Goal: Book appointment/travel/reservation

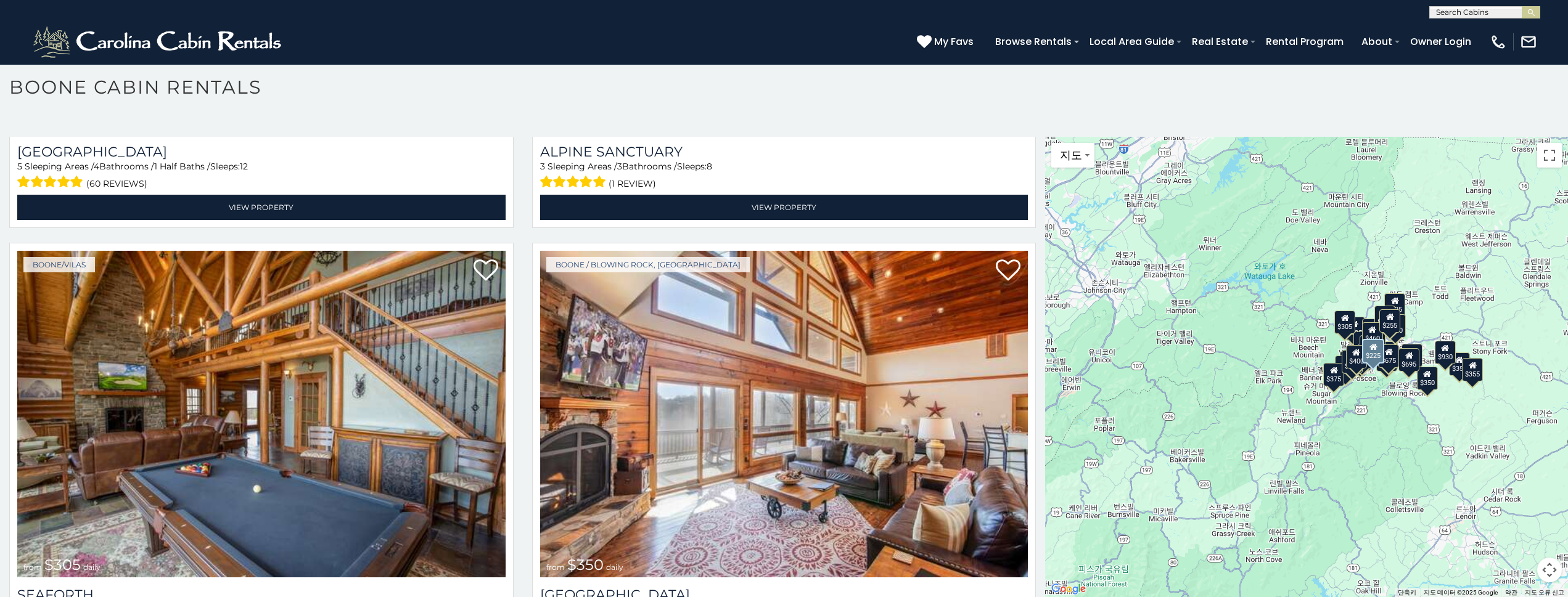
scroll to position [4373, 0]
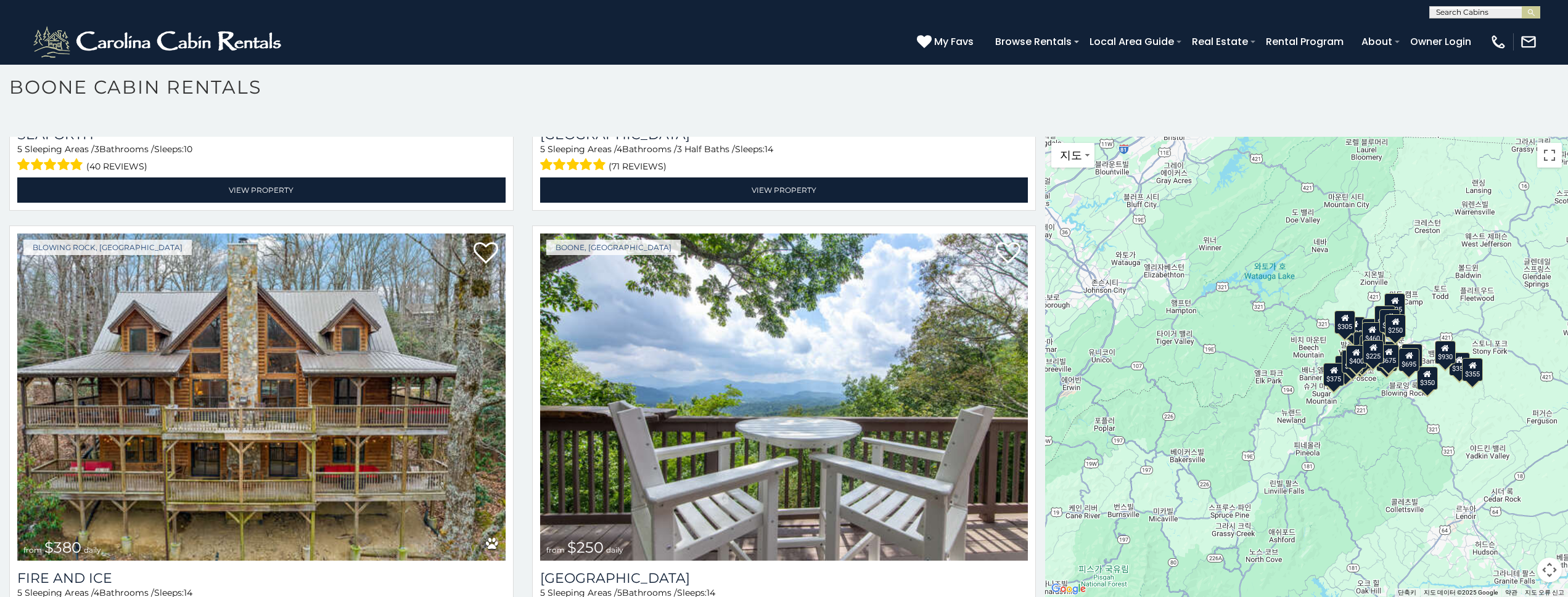
click at [1274, 440] on div "$349 $480 $525 $315 $355 $675 $635 $930 $400 $451 $330 $400 $485 $460 $395 $255…" at bounding box center [1305, 366] width 522 height 461
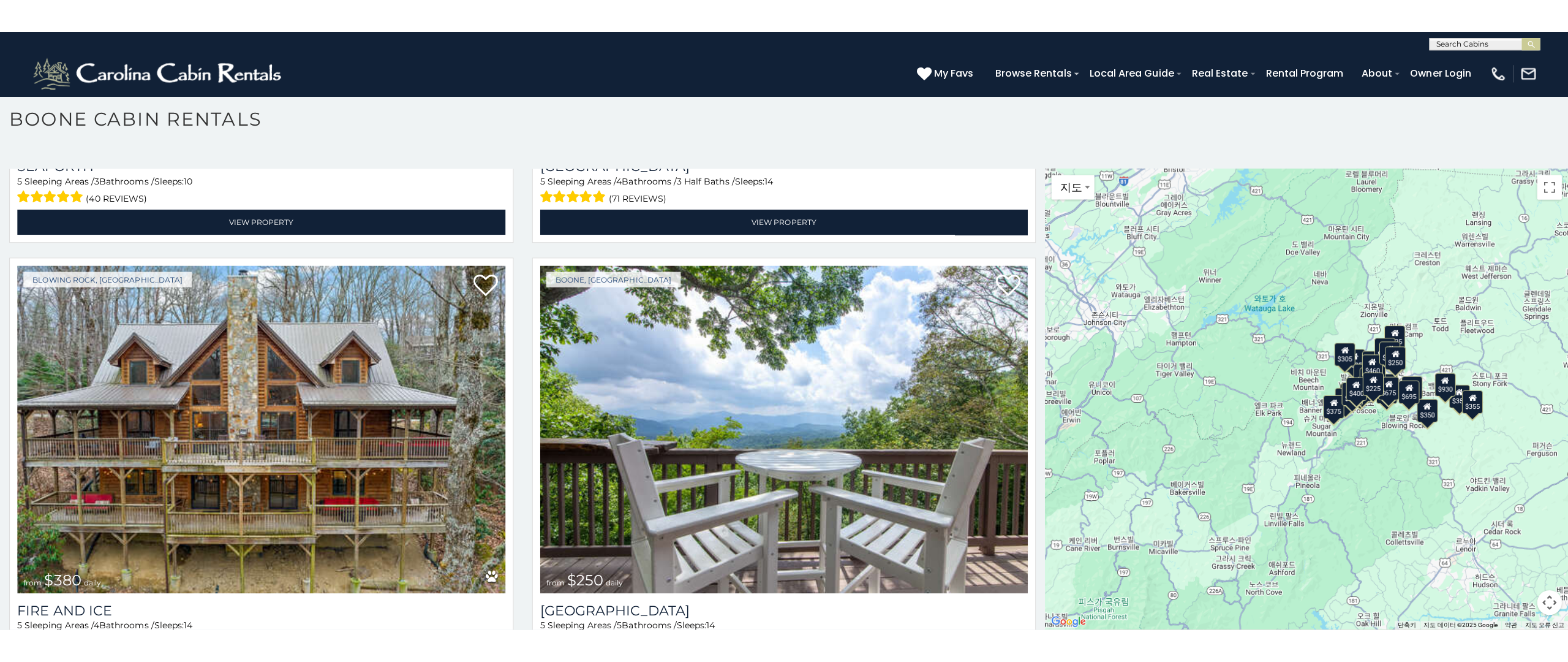
scroll to position [0, 0]
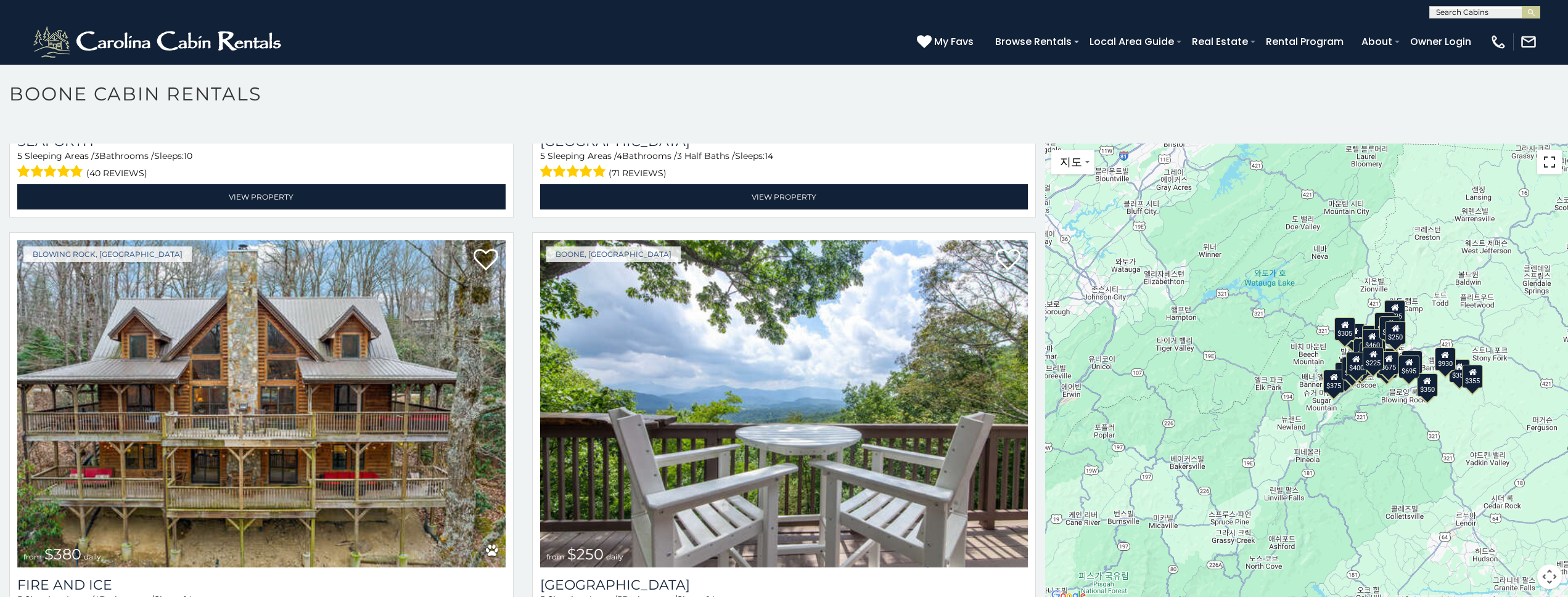
click at [1543, 166] on button "전체 화면보기로 전환" at bounding box center [1550, 162] width 25 height 25
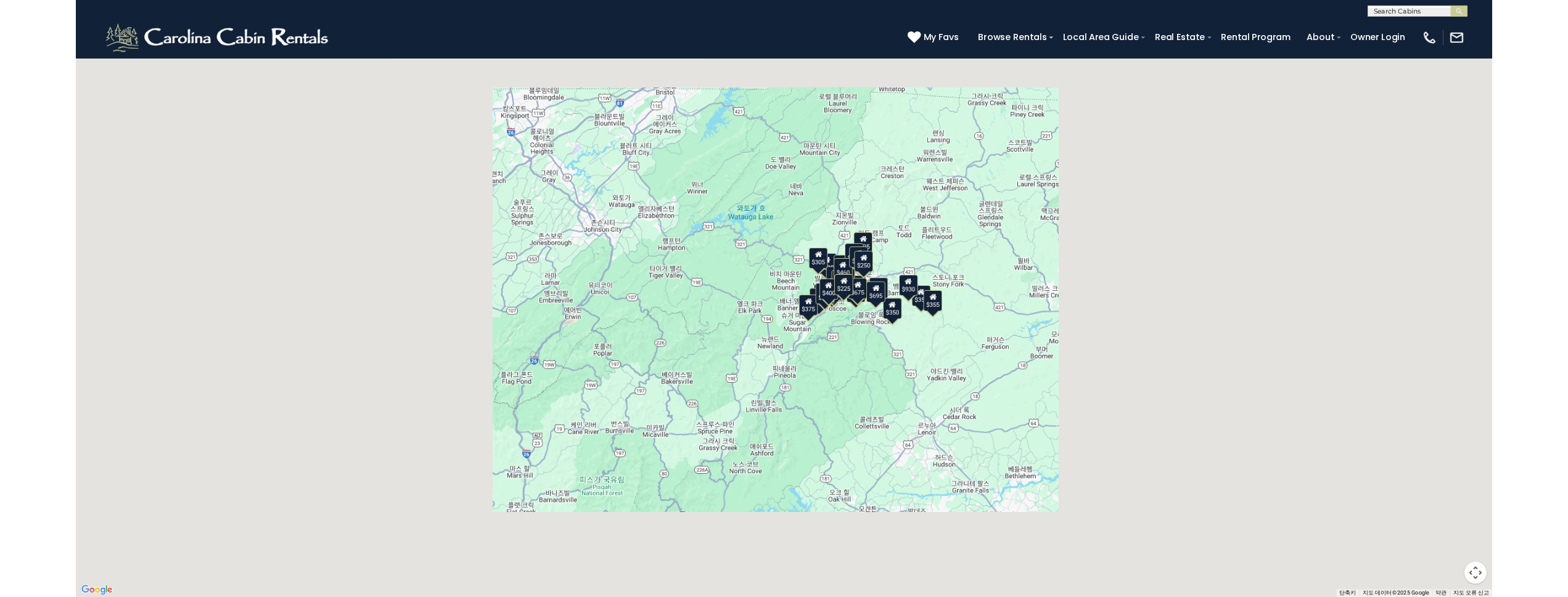
scroll to position [4406, 0]
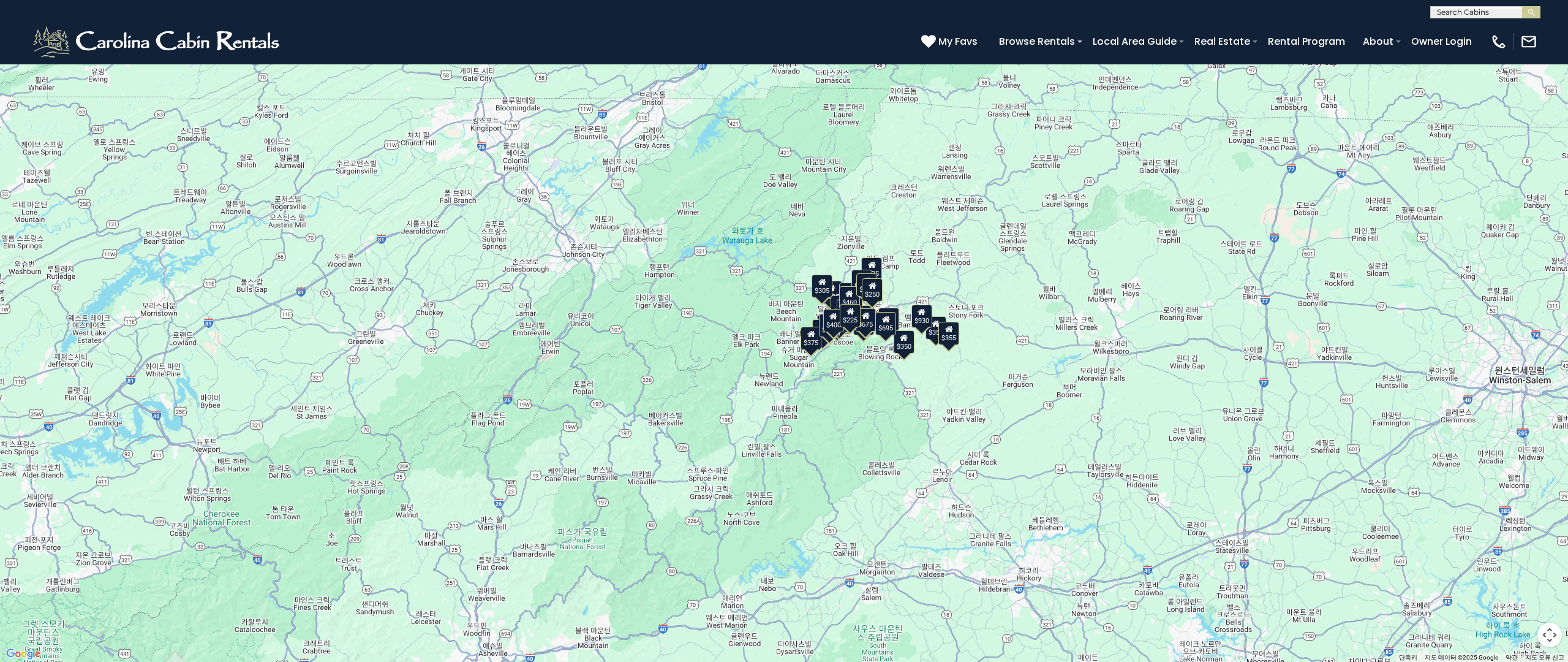
drag, startPoint x: 1034, startPoint y: 384, endPoint x: 1017, endPoint y: 650, distance: 266.5
click at [1017, 593] on div "$349 $480 $525 $315 $355 $675 $635 $930 $400 $451 $330 $400 $485 $460 $395 $255…" at bounding box center [784, 331] width 1568 height 662
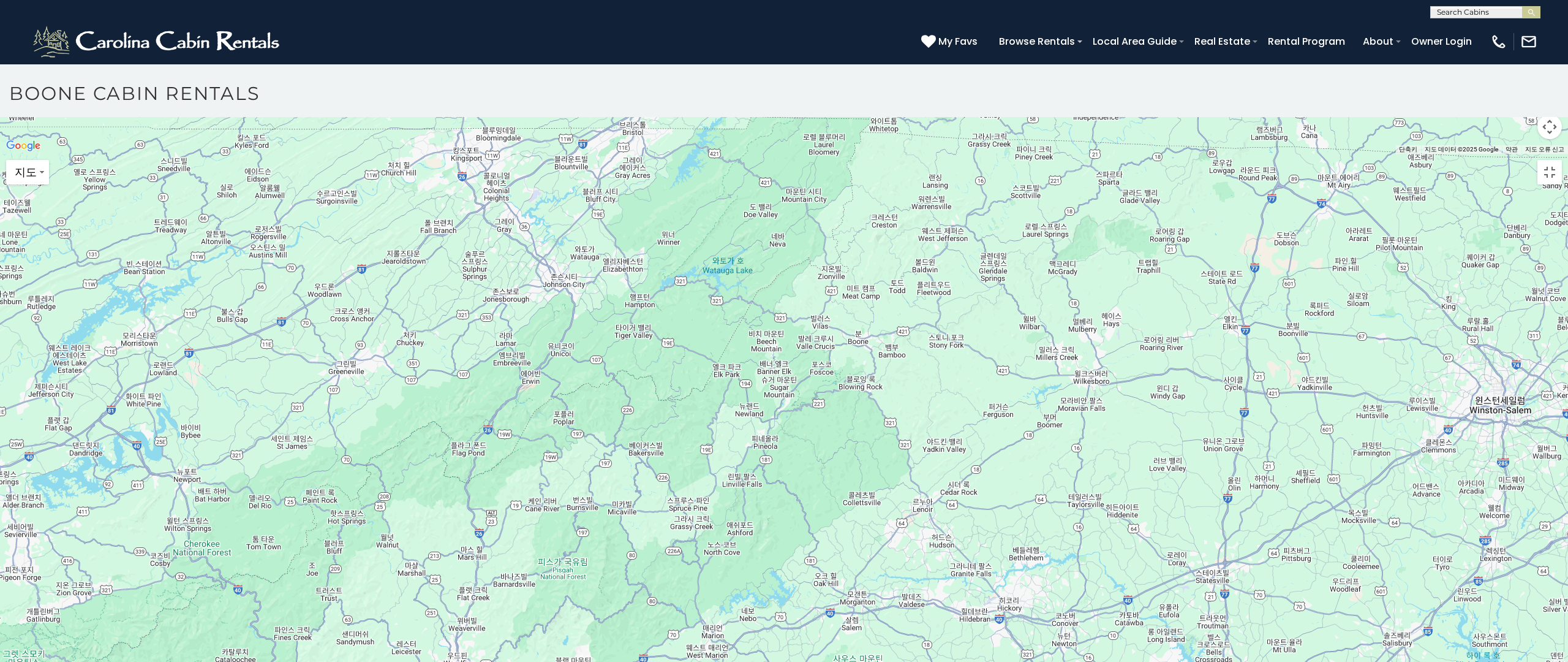
drag, startPoint x: 980, startPoint y: 479, endPoint x: 988, endPoint y: 253, distance: 226.1
click at [980, 154] on div at bounding box center [784, 154] width 1568 height 0
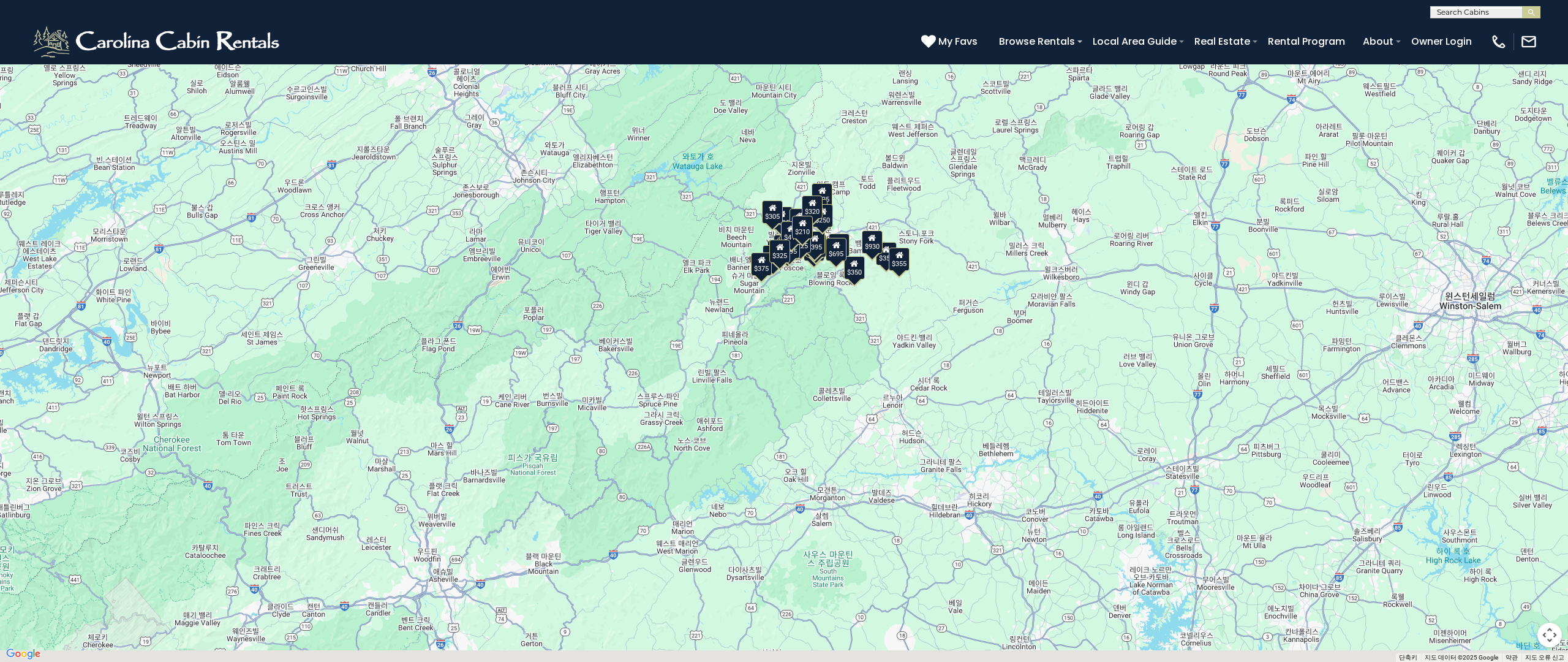
drag, startPoint x: 1086, startPoint y: 446, endPoint x: 1056, endPoint y: 344, distance: 106.3
click at [1057, 348] on div "$349 $480 $525 $315 $355 $675 $635 $930 $400 $451 $330 $400 $485 $460 $395 $255…" at bounding box center [784, 331] width 1568 height 662
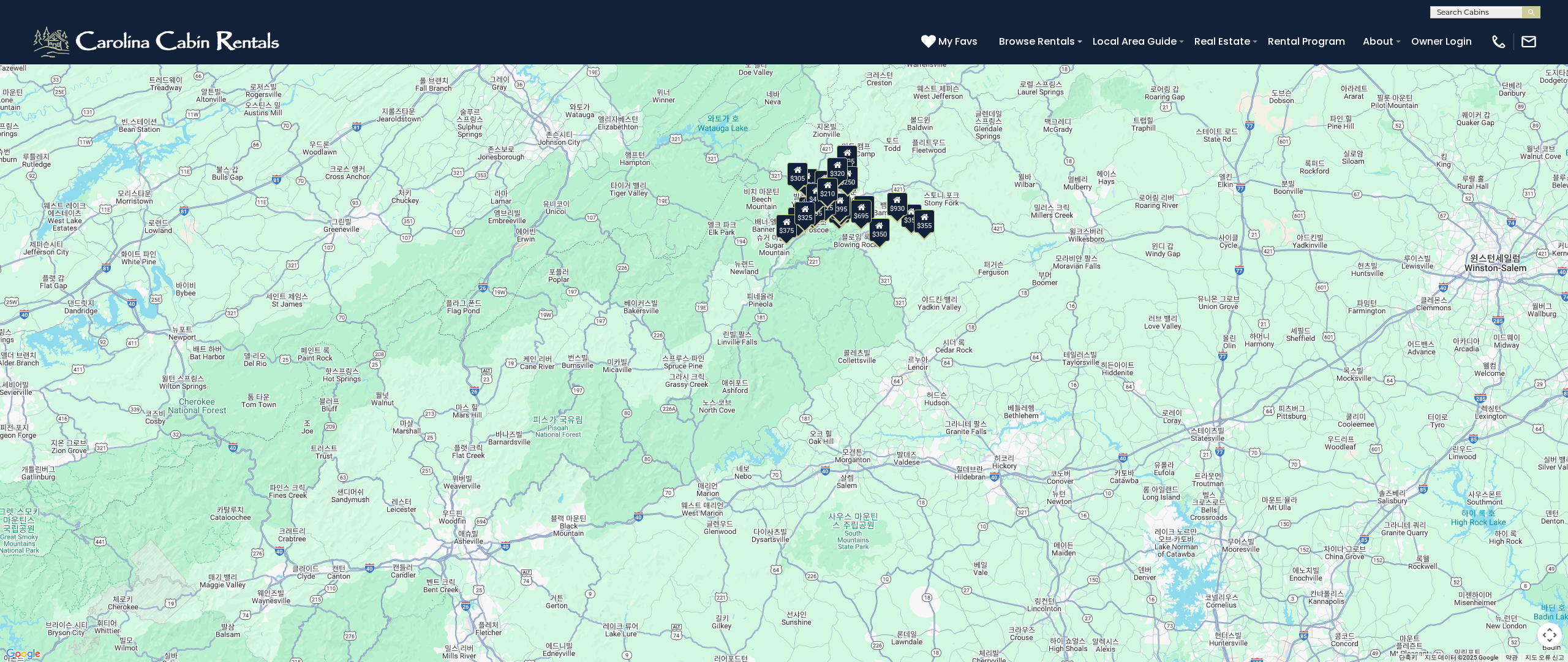
drag, startPoint x: 882, startPoint y: 393, endPoint x: 709, endPoint y: 366, distance: 175.1
click at [911, 356] on div "$349 $480 $525 $315 $355 $675 $635 $930 $400 $451 $330 $400 $485 $460 $395 $255…" at bounding box center [784, 331] width 1568 height 662
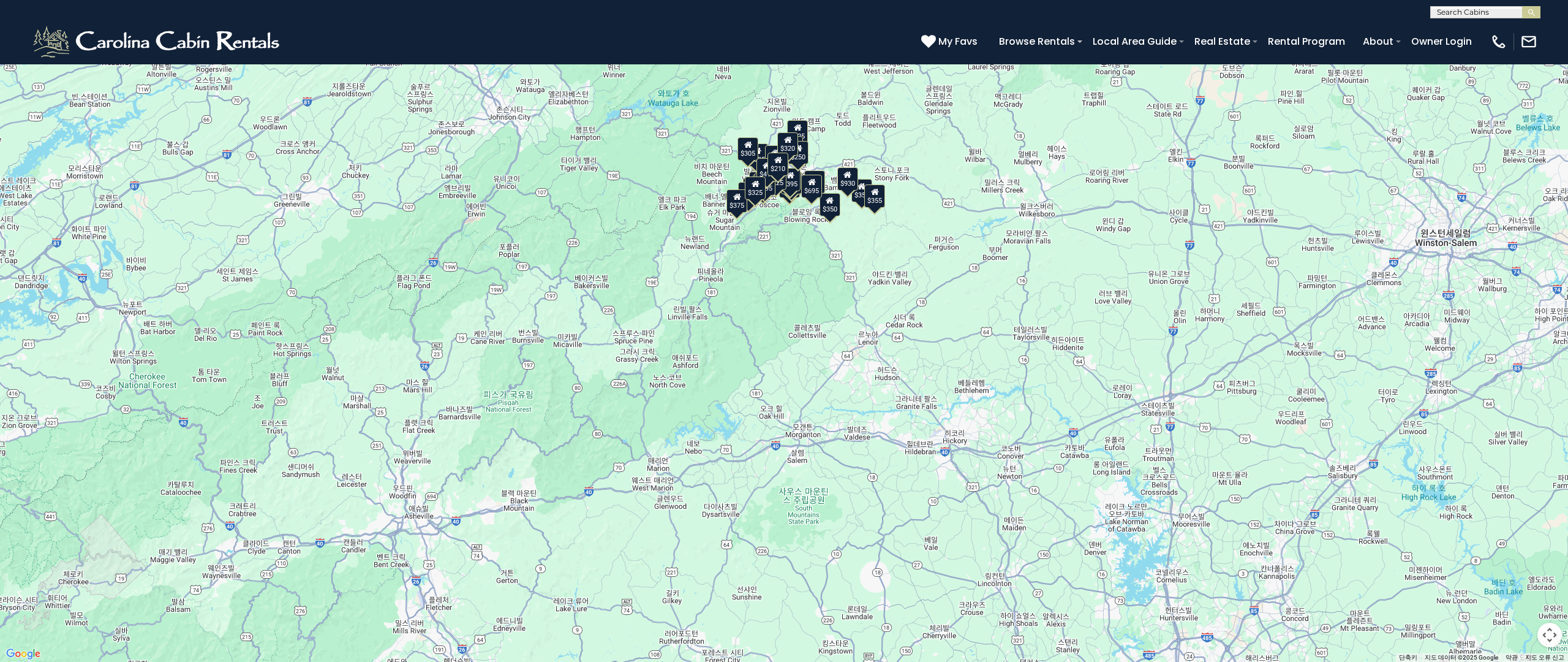
drag, startPoint x: 1123, startPoint y: 360, endPoint x: 908, endPoint y: 293, distance: 225.2
click at [908, 293] on div "$349 $480 $525 $315 $355 $675 $635 $930 $400 $451 $330 $400 $485 $460 $395 $255…" at bounding box center [784, 331] width 1568 height 662
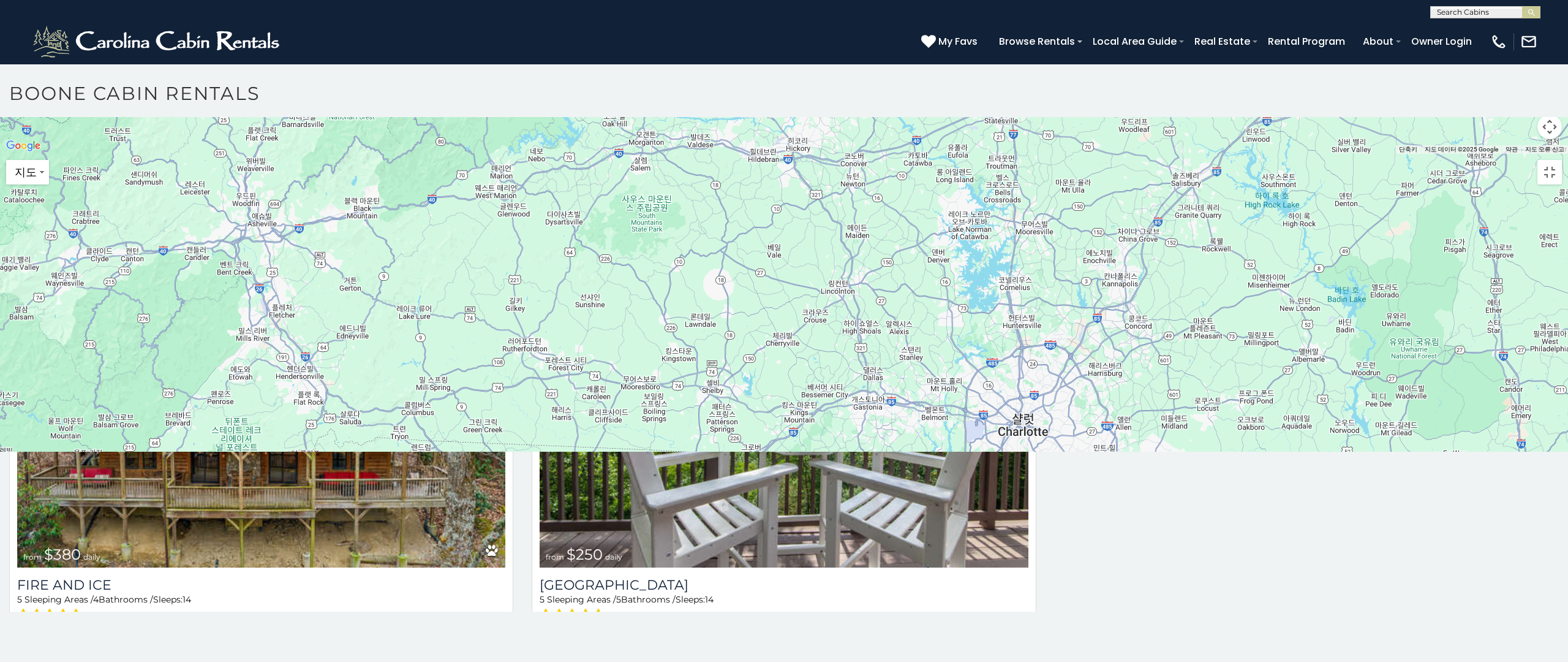
drag, startPoint x: 1023, startPoint y: 447, endPoint x: 1017, endPoint y: 351, distance: 96.2
click at [1017, 154] on div at bounding box center [784, 154] width 1568 height 0
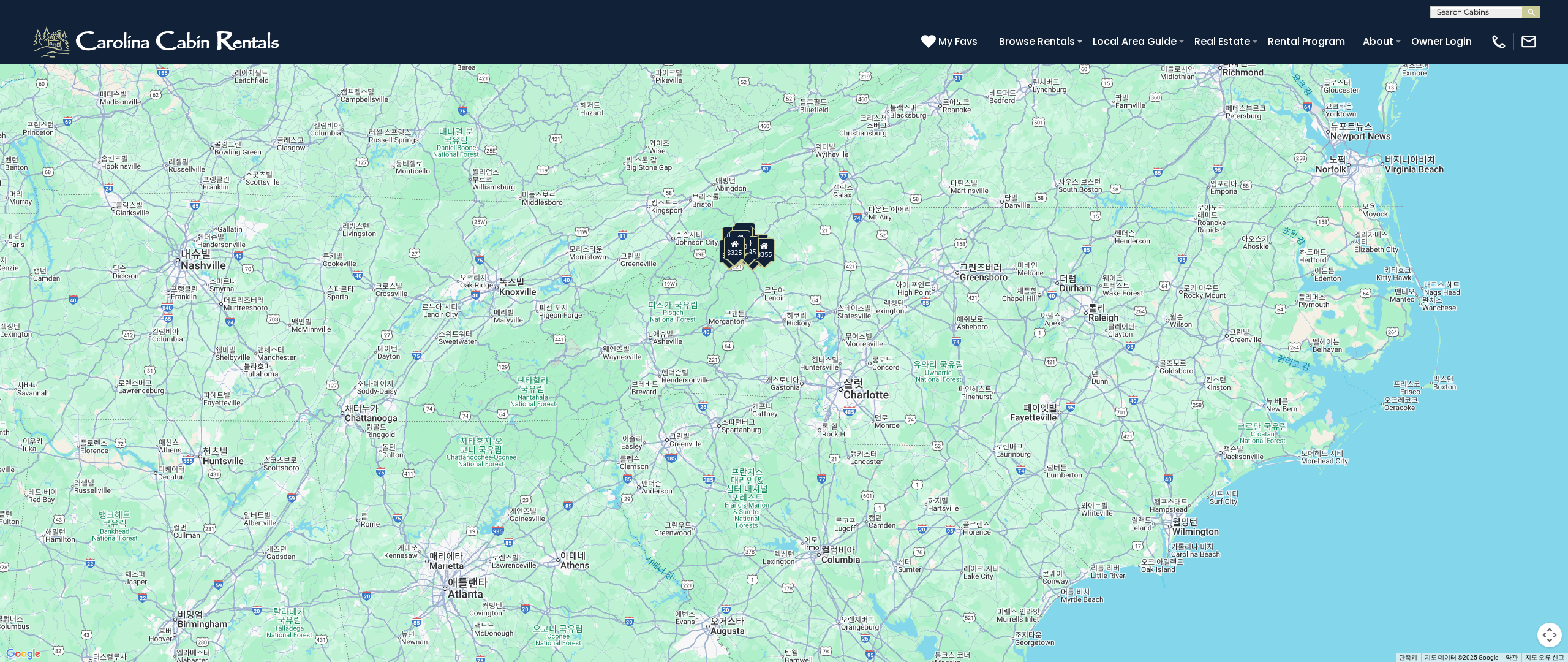
click at [999, 287] on div "$349 $480 $525 $315 $355 $675 $635 $930 $400 $451 $330 $400 $485 $460 $395 $255…" at bounding box center [784, 331] width 1568 height 662
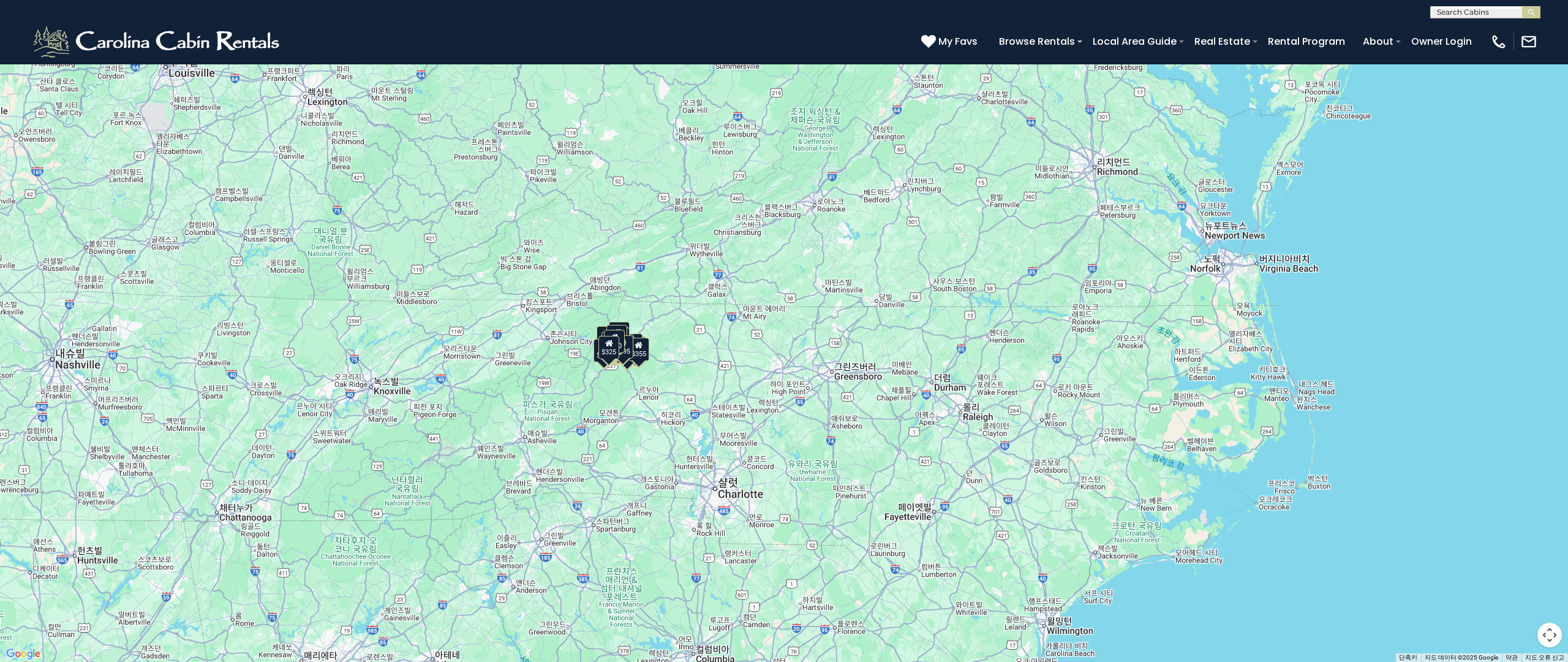
drag, startPoint x: 991, startPoint y: 357, endPoint x: 764, endPoint y: 520, distance: 279.5
click at [764, 520] on div "$349 $480 $525 $315 $355 $675 $635 $930 $400 $451 $330 $400 $485 $460 $395 $255…" at bounding box center [784, 331] width 1568 height 662
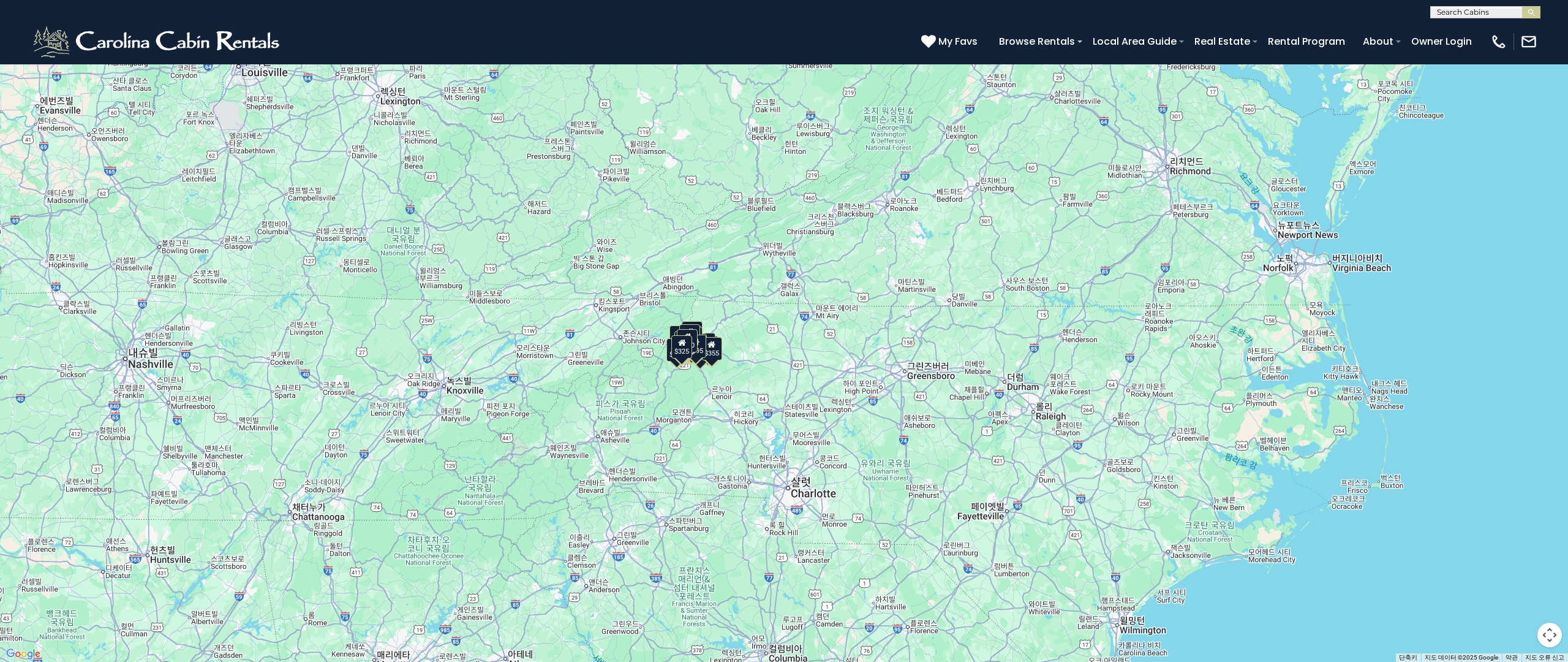
drag, startPoint x: 1148, startPoint y: 207, endPoint x: 1283, endPoint y: 222, distance: 135.8
click at [1329, 141] on div "$349 $480 $525 $315 $355 $675 $635 $930 $400 $451 $330 $400 $485 $460 $395 $255…" at bounding box center [784, 331] width 1568 height 662
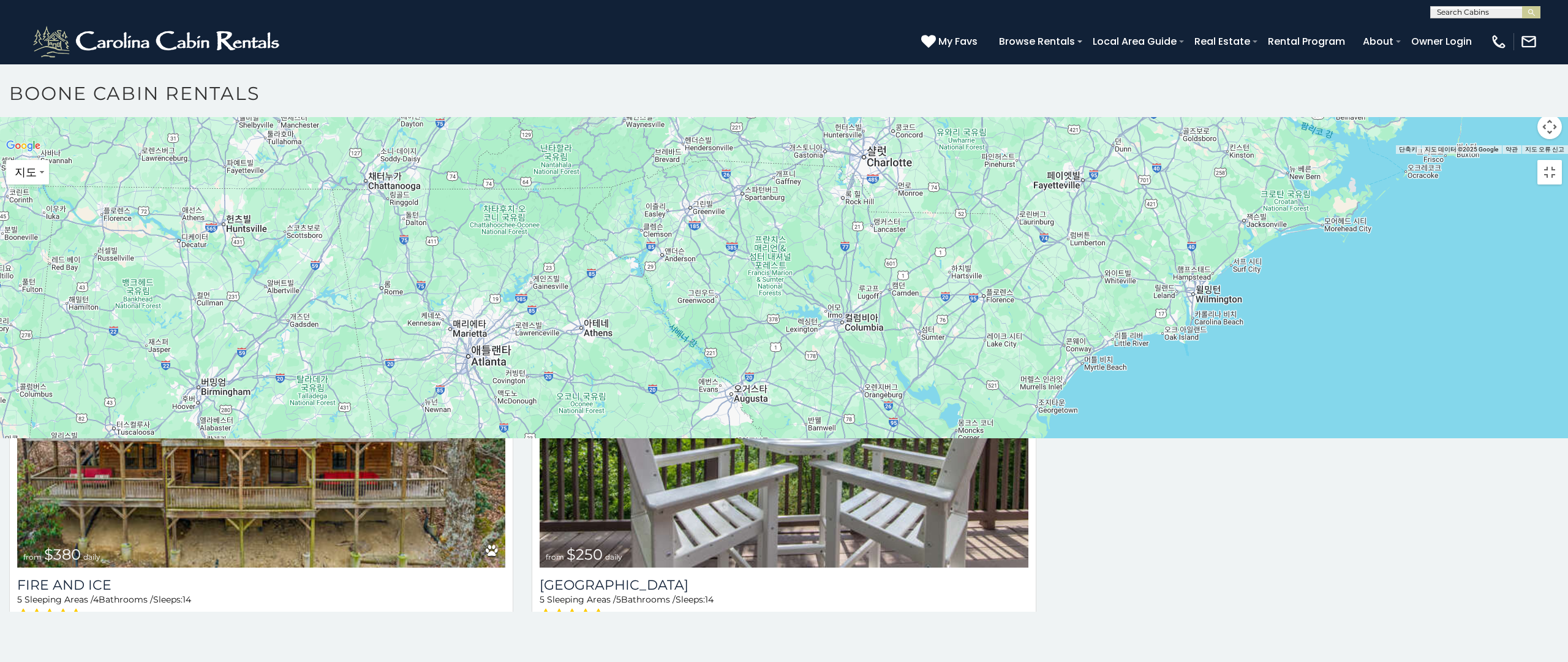
drag, startPoint x: 963, startPoint y: 458, endPoint x: 1108, endPoint y: 180, distance: 313.5
click at [1108, 154] on div at bounding box center [784, 154] width 1568 height 0
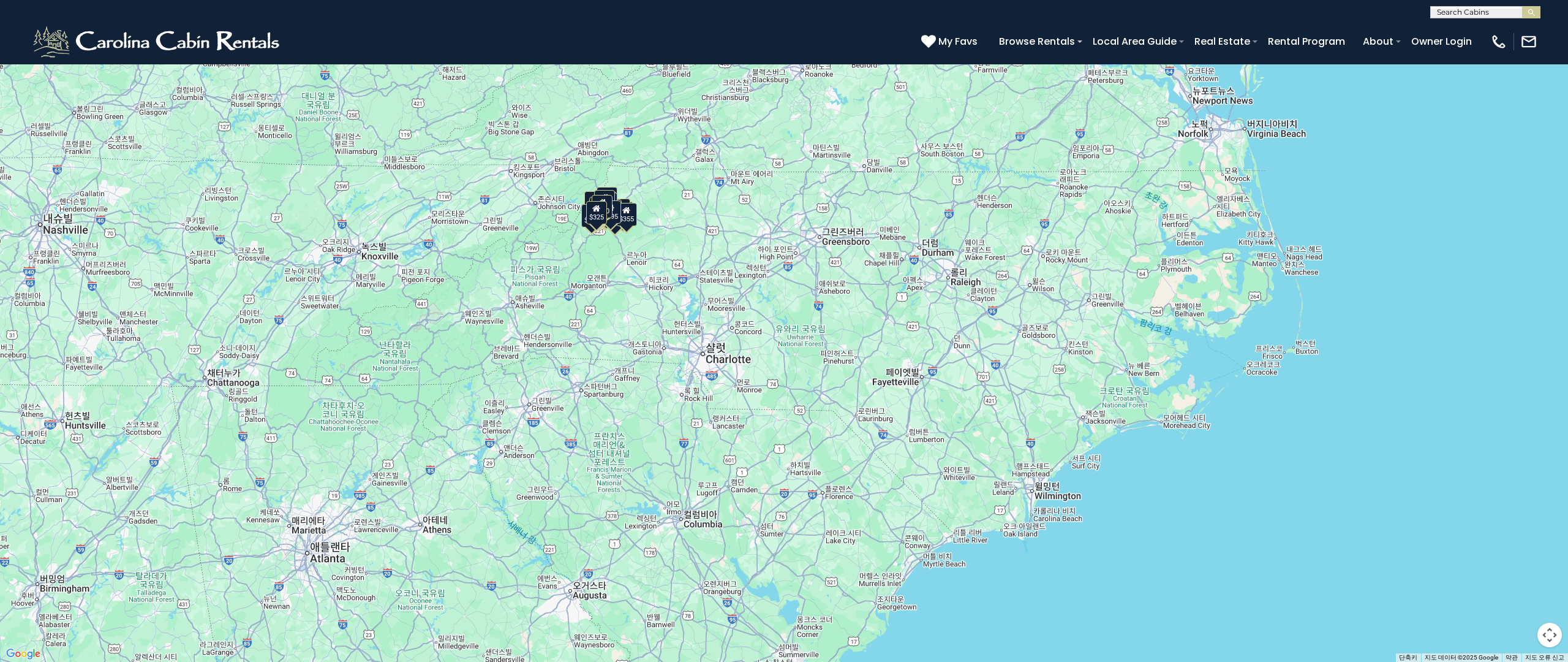
drag, startPoint x: 1286, startPoint y: 281, endPoint x: 1117, endPoint y: 405, distance: 209.6
click at [1037, 447] on div "$349 $480 $525 $315 $355 $675 $635 $930 $400 $451 $330 $400 $485 $460 $395 $255…" at bounding box center [784, 331] width 1568 height 662
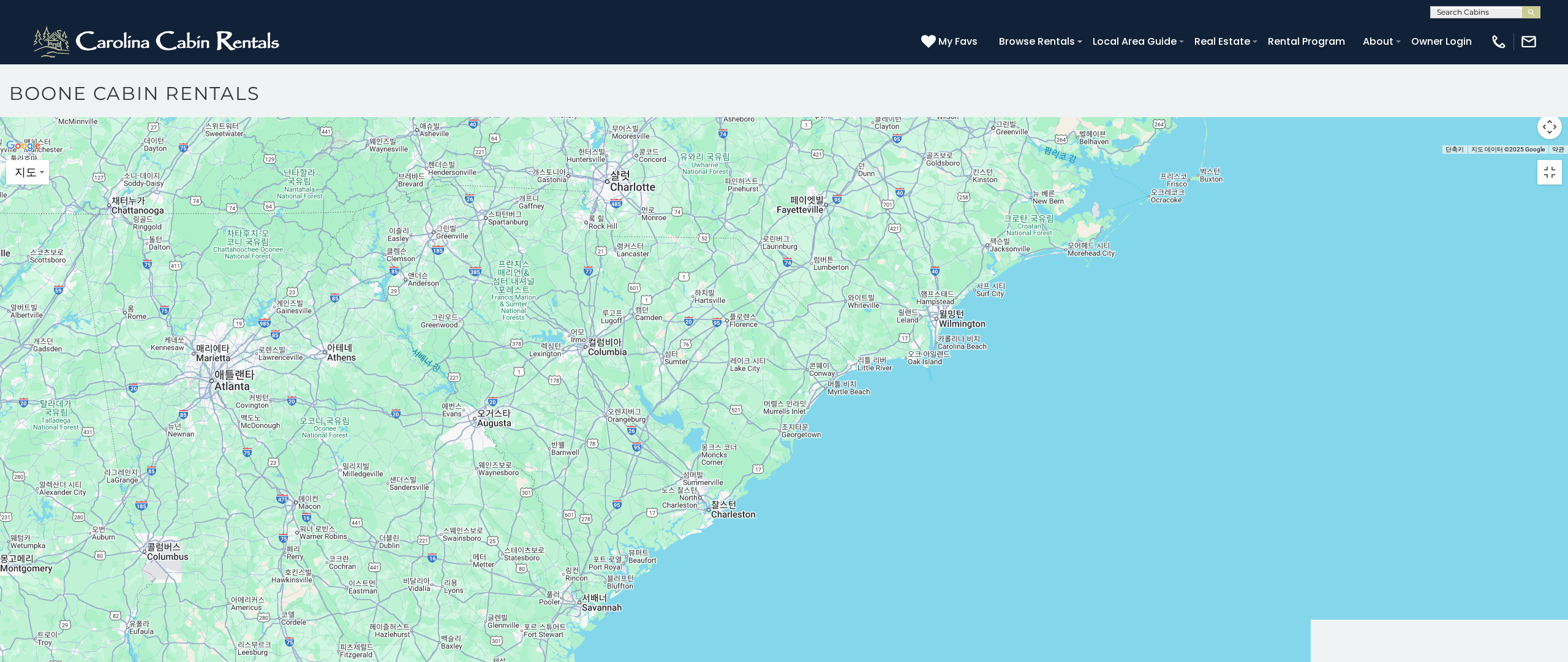
drag, startPoint x: 1248, startPoint y: 309, endPoint x: 1156, endPoint y: 335, distance: 95.6
click at [1151, 154] on div at bounding box center [784, 154] width 1568 height 0
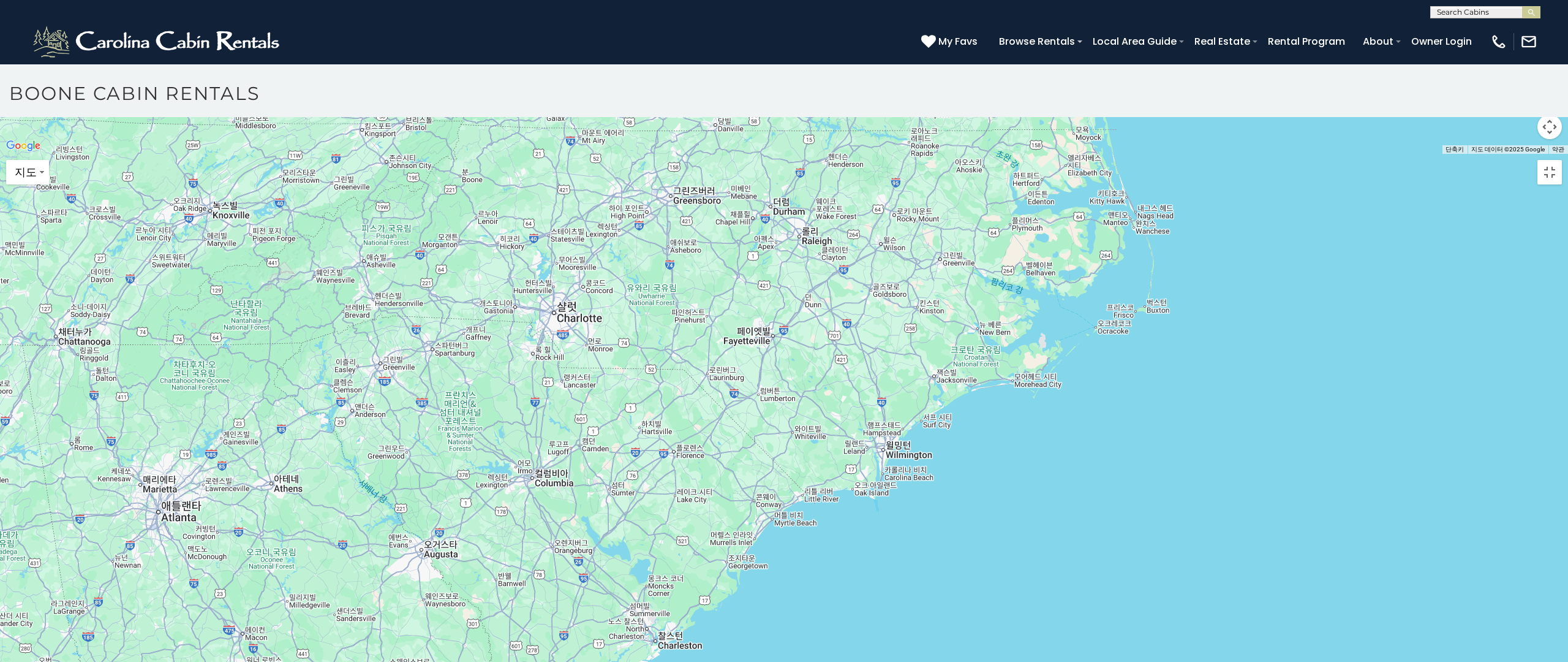
drag, startPoint x: 1222, startPoint y: 332, endPoint x: 1134, endPoint y: 393, distance: 107.1
click at [1165, 154] on div at bounding box center [784, 154] width 1568 height 0
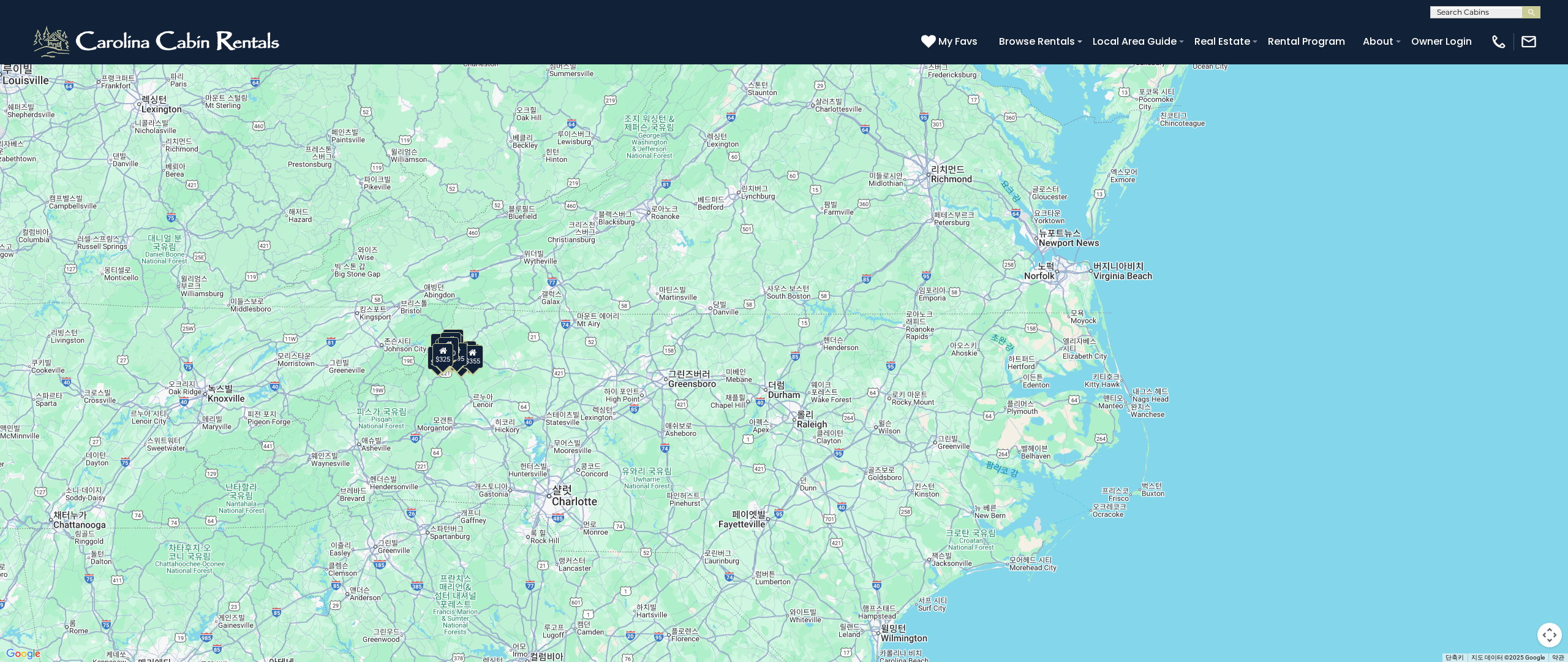
click at [1252, 342] on div "$349 $480 $525 $315 $355 $675 $635 $930 $400 $451 $330 $400 $485 $460 $395 $255…" at bounding box center [784, 331] width 1568 height 662
click at [229, 364] on div "$349 $480 $525 $315 $355 $675 $635 $930 $400 $451 $330 $400 $485 $460 $395 $255…" at bounding box center [784, 331] width 1568 height 662
click at [911, 295] on div "$349 $480 $525 $315 $355 $675 $635 $930 $400 $451 $330 $400 $485 $460 $395 $255…" at bounding box center [784, 331] width 1568 height 662
